Goal: Information Seeking & Learning: Understand process/instructions

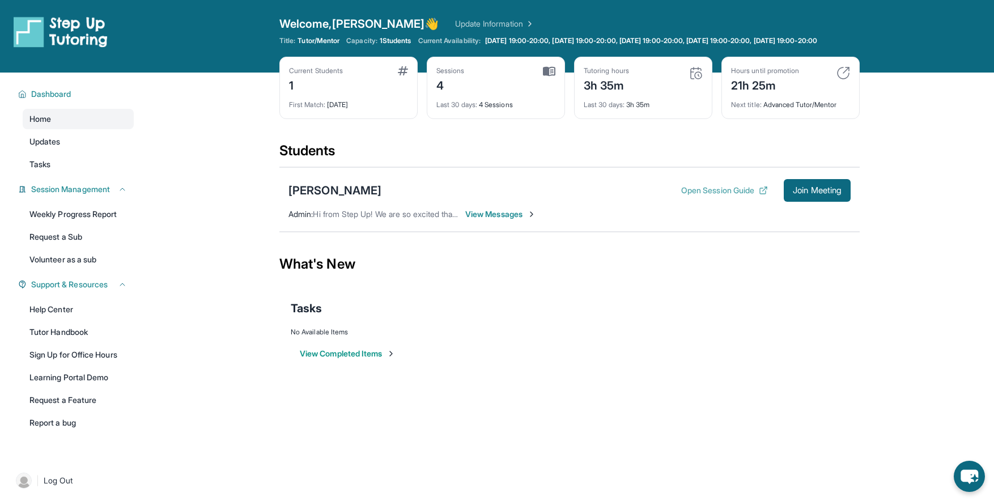
click at [681, 196] on button "Open Session Guide" at bounding box center [724, 190] width 87 height 11
click at [69, 341] on link "Tutor Handbook" at bounding box center [78, 332] width 111 height 20
